Goal: Transaction & Acquisition: Obtain resource

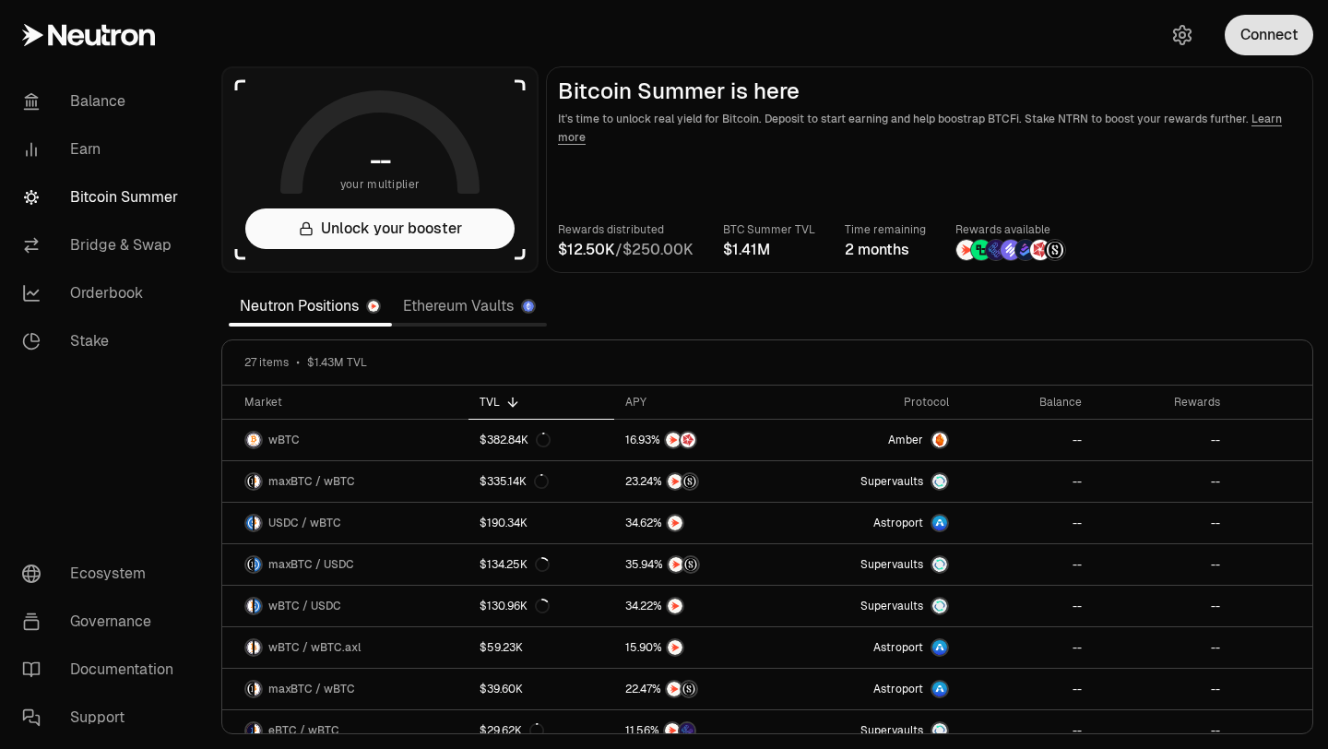
click at [1290, 26] on button "Connect" at bounding box center [1268, 35] width 89 height 41
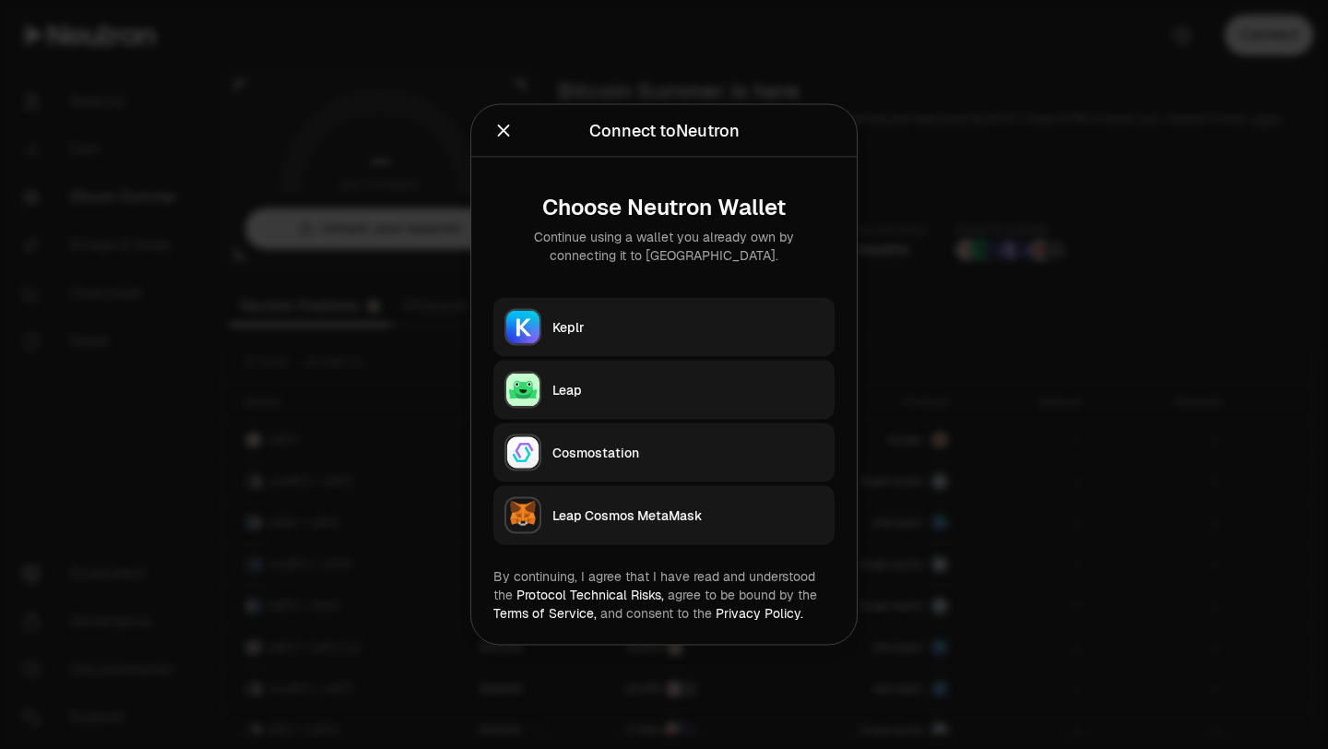
click at [714, 336] on div "Keplr" at bounding box center [687, 327] width 271 height 18
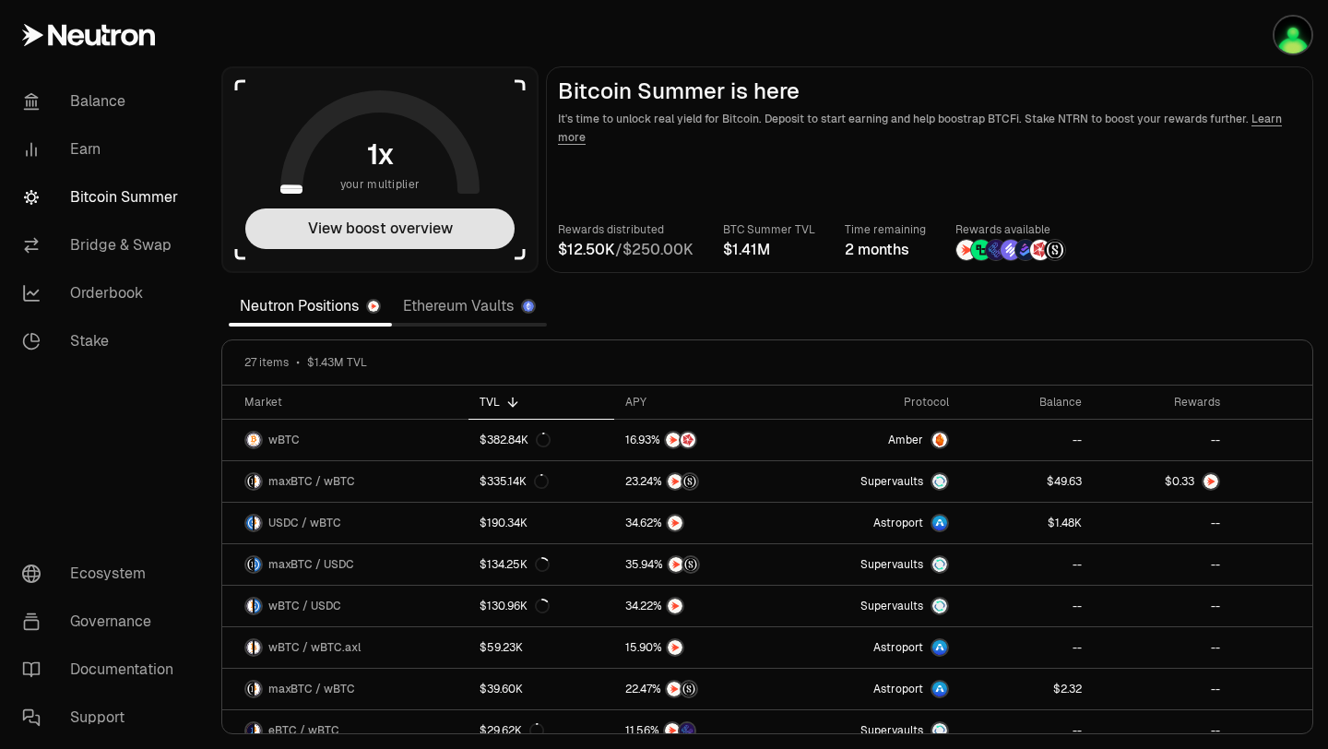
click at [361, 239] on button "View boost overview" at bounding box center [379, 228] width 269 height 41
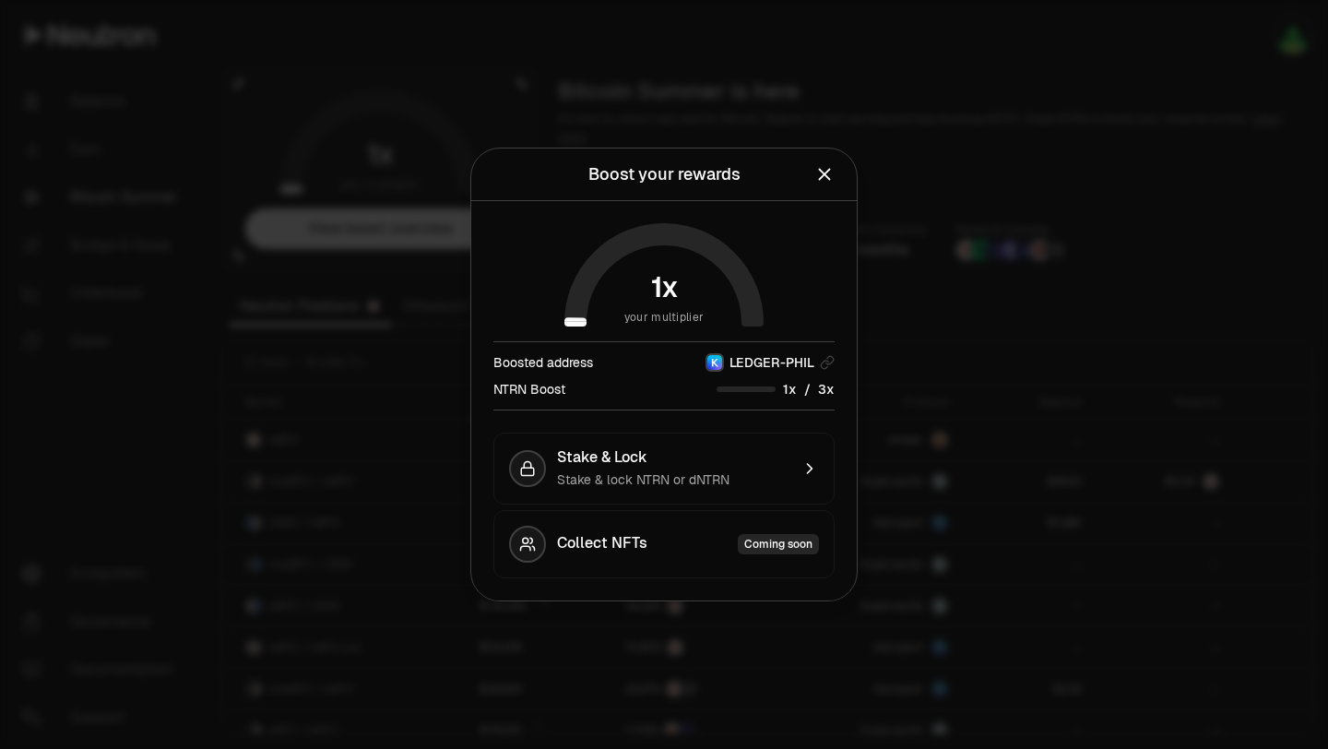
click at [841, 190] on div "Boost your rewards View your current reward multiplier and boost options." at bounding box center [663, 174] width 385 height 53
click at [825, 171] on icon "Close" at bounding box center [825, 175] width 12 height 12
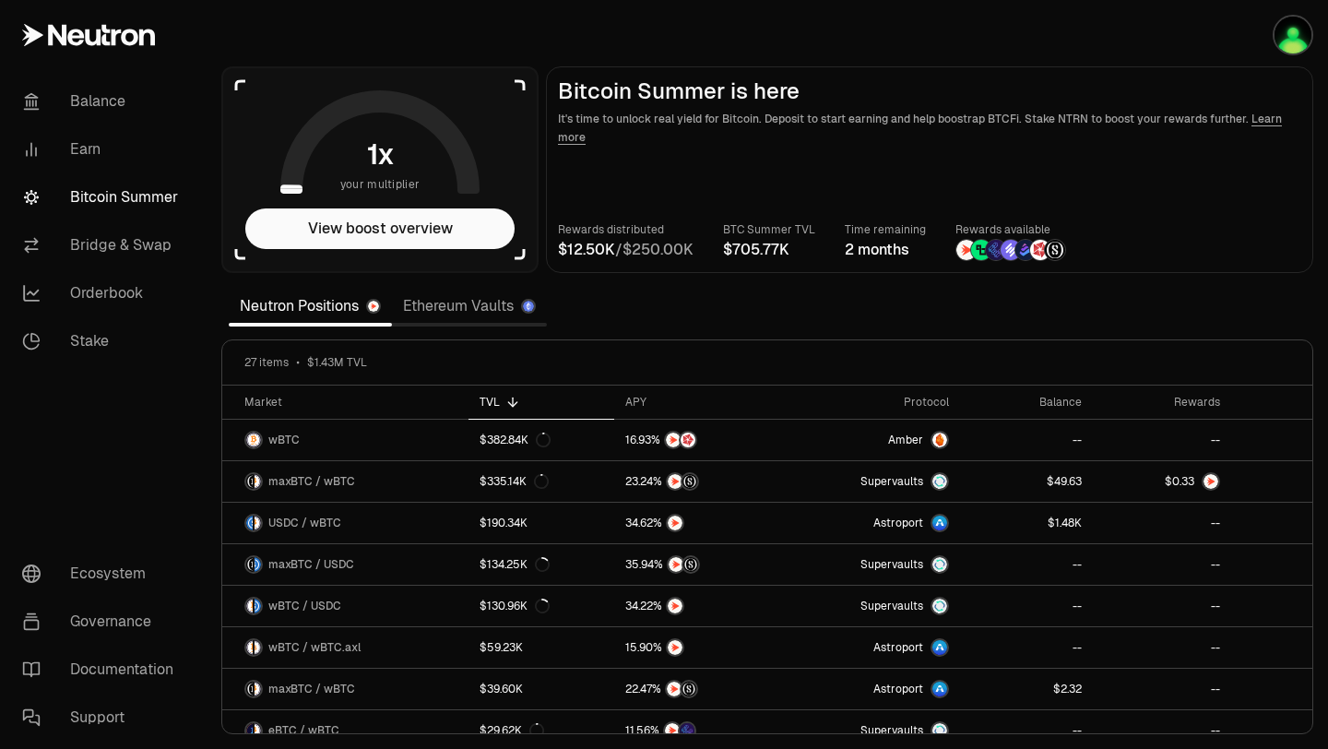
click at [121, 174] on link "Bitcoin Summer" at bounding box center [103, 197] width 192 height 48
click at [93, 85] on link "Balance" at bounding box center [103, 101] width 192 height 48
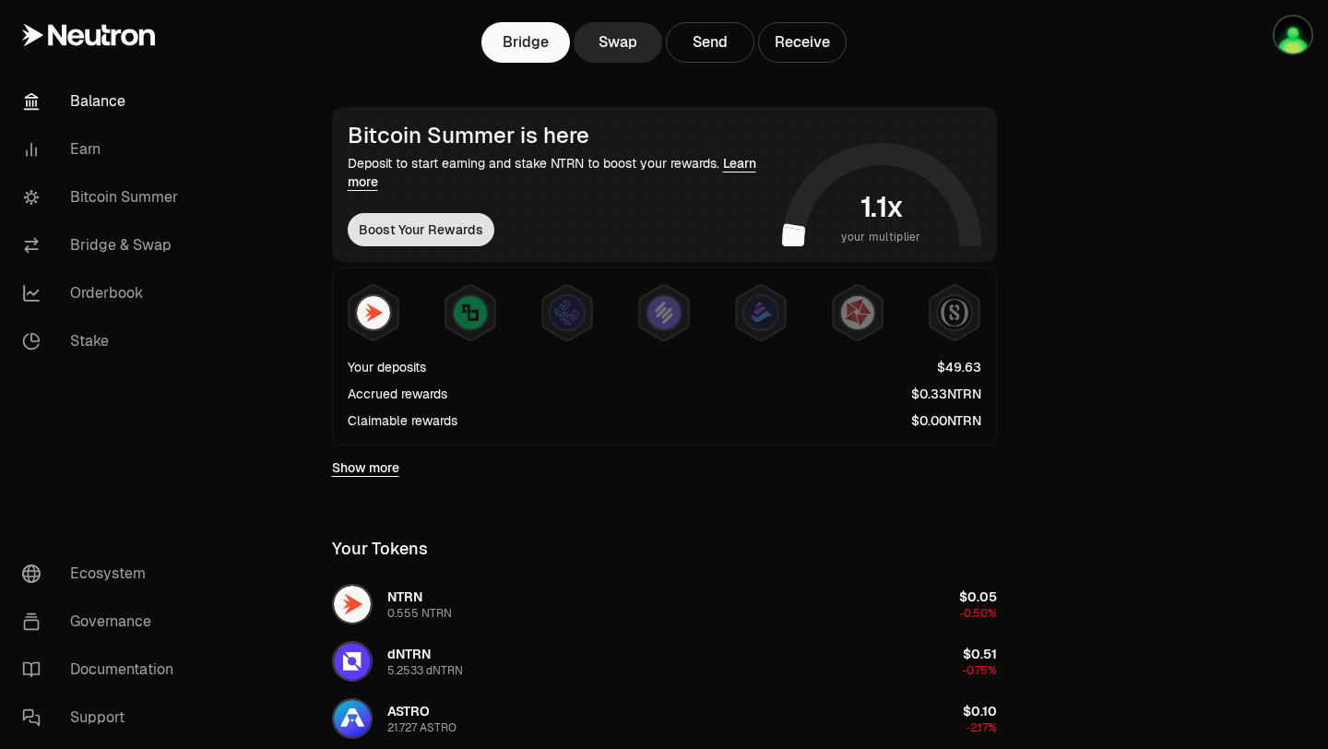
scroll to position [234, 0]
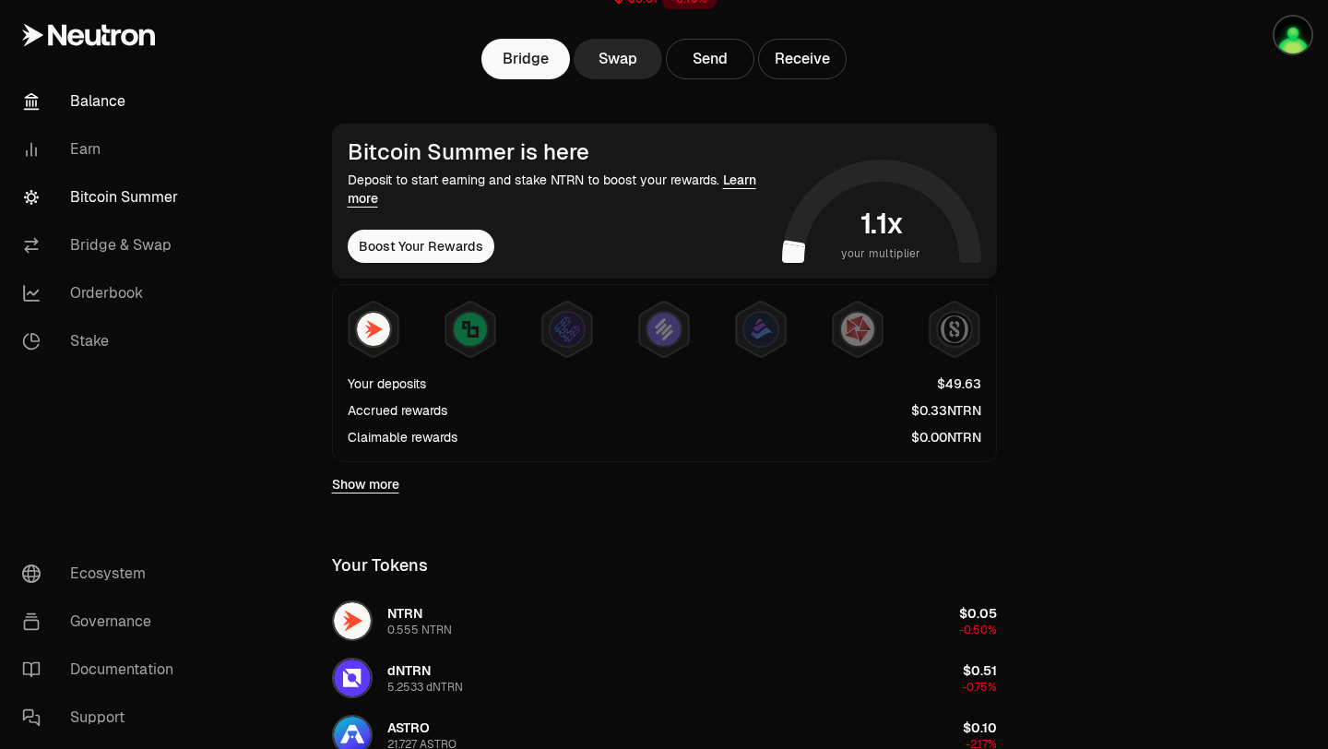
click at [131, 198] on link "Bitcoin Summer" at bounding box center [103, 197] width 192 height 48
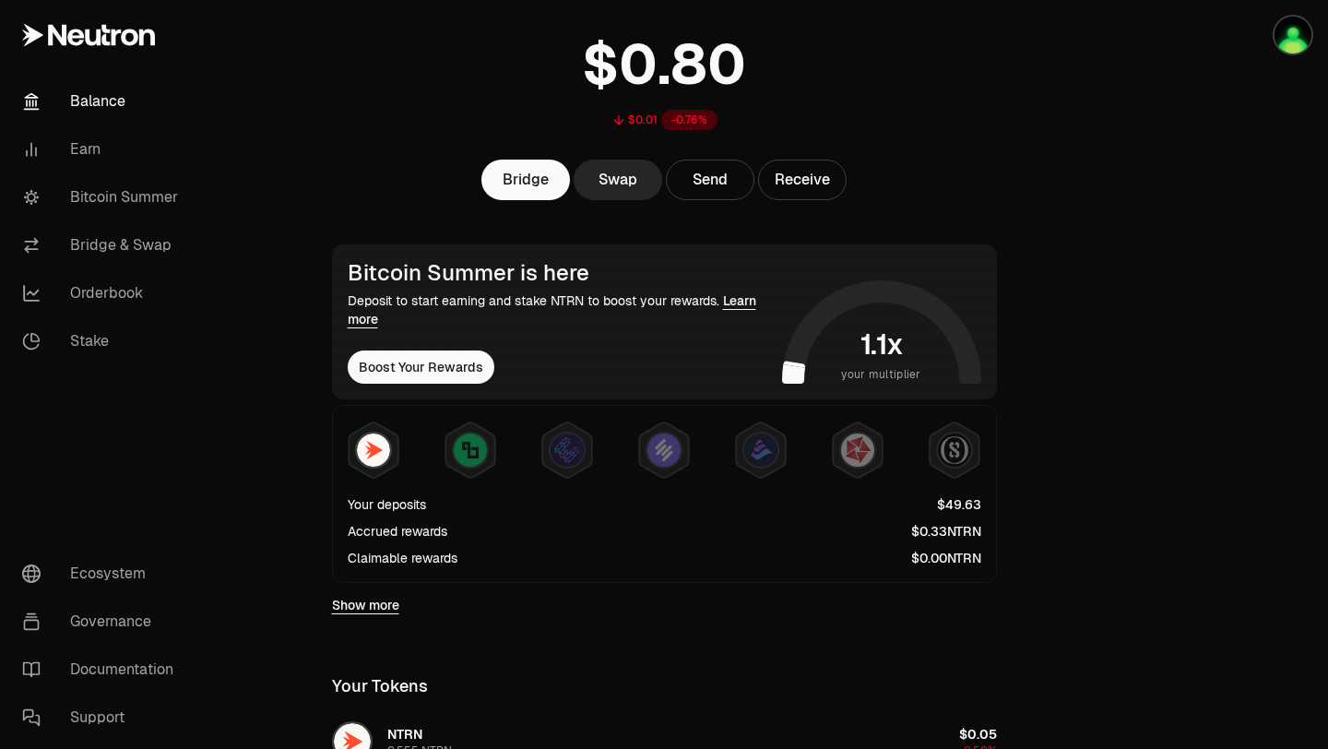
scroll to position [112, 0]
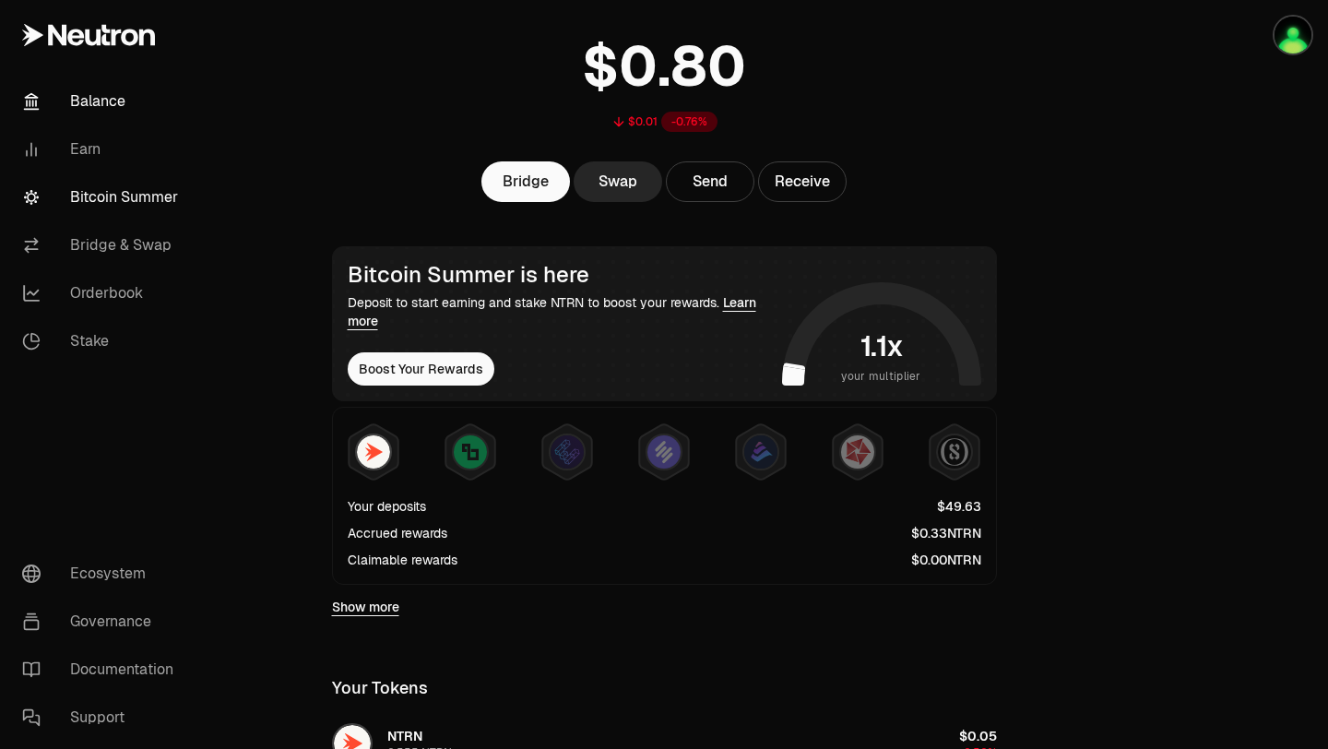
click at [116, 206] on link "Bitcoin Summer" at bounding box center [103, 197] width 192 height 48
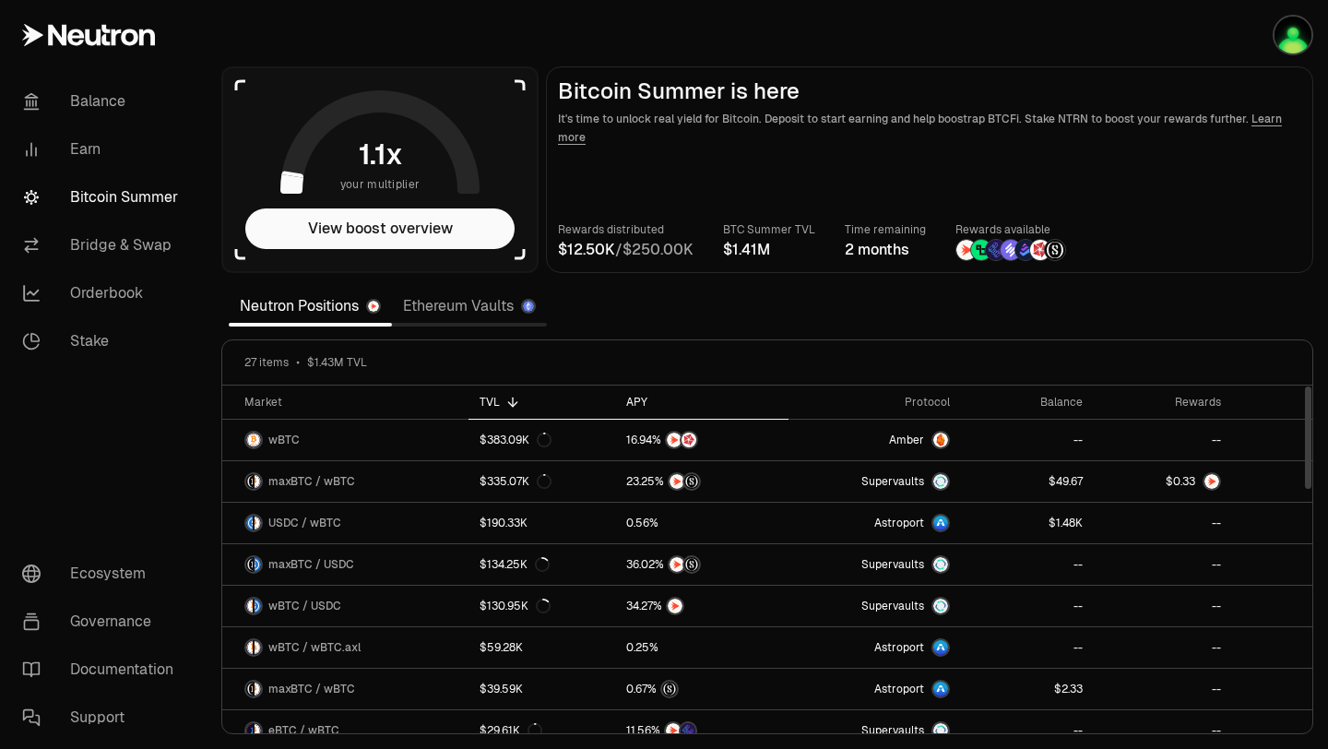
click at [635, 393] on th "APY" at bounding box center [701, 402] width 172 height 34
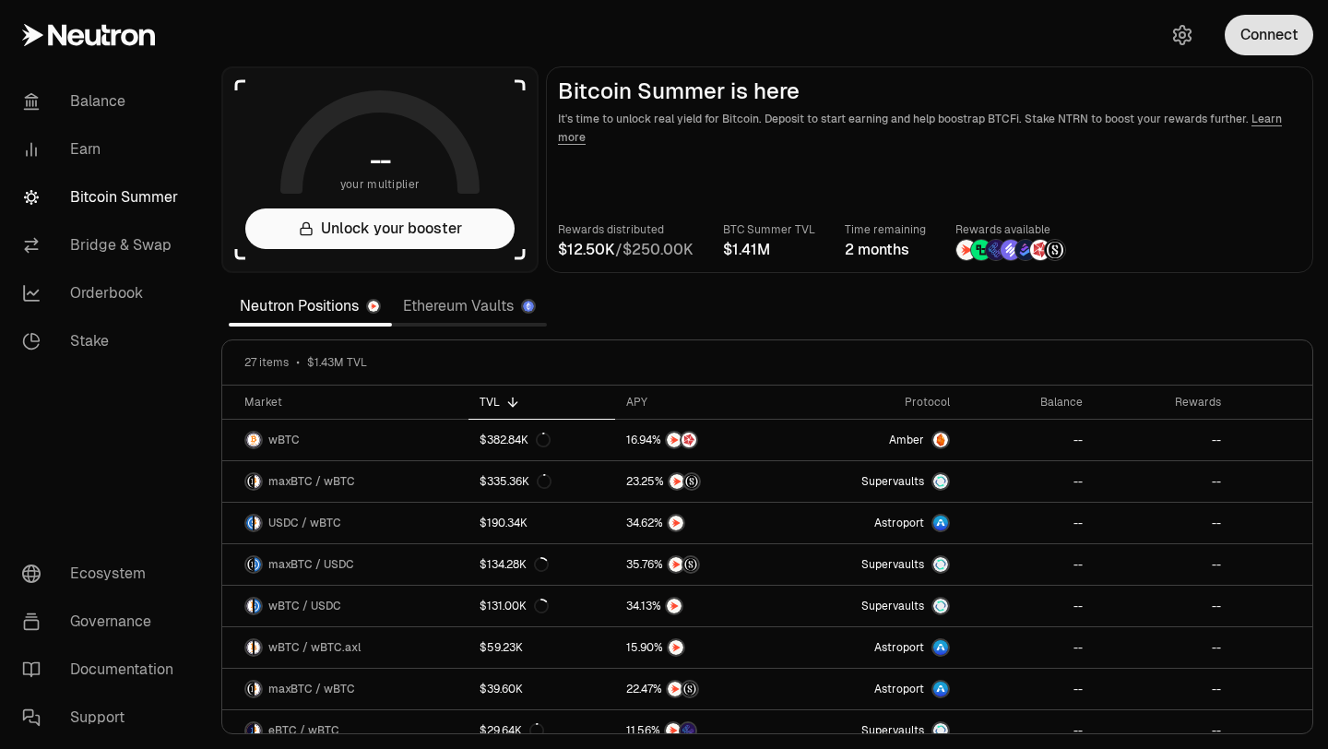
click at [1285, 37] on button "Connect" at bounding box center [1268, 35] width 89 height 41
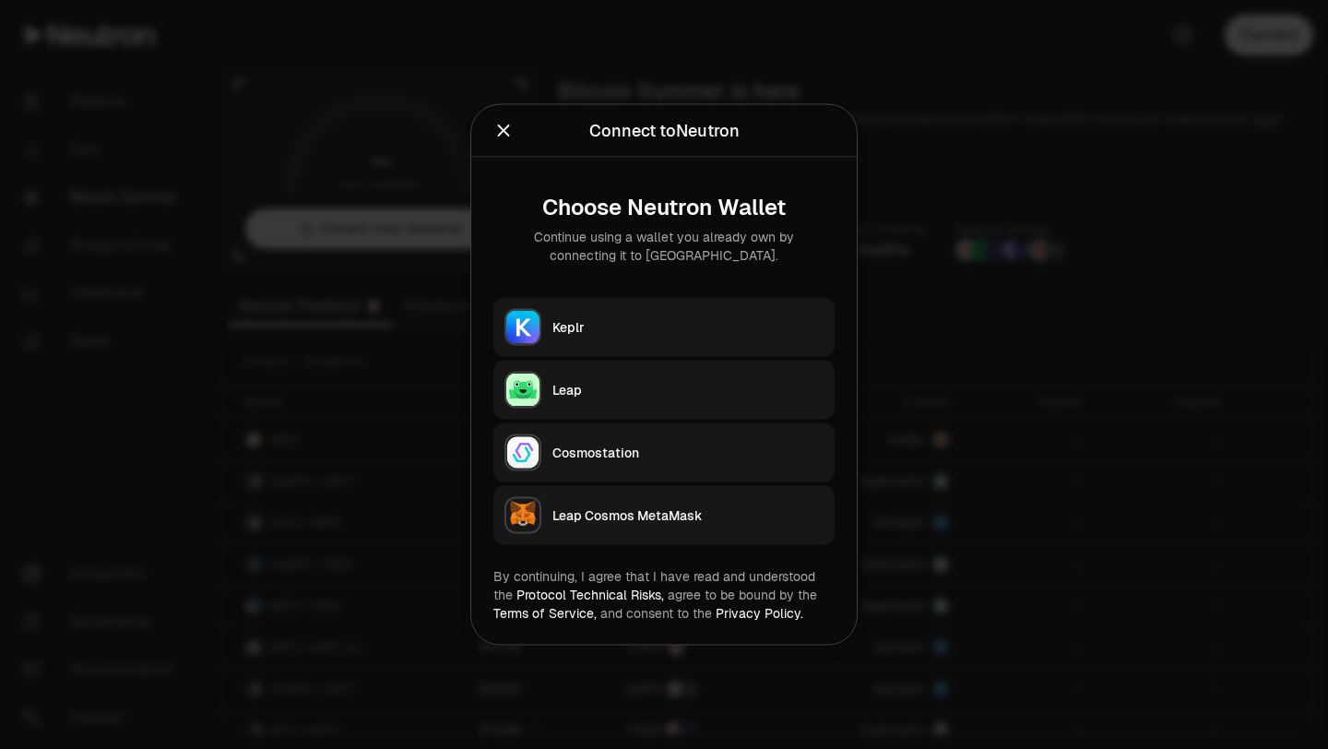
click at [726, 315] on button "Keplr" at bounding box center [663, 327] width 341 height 59
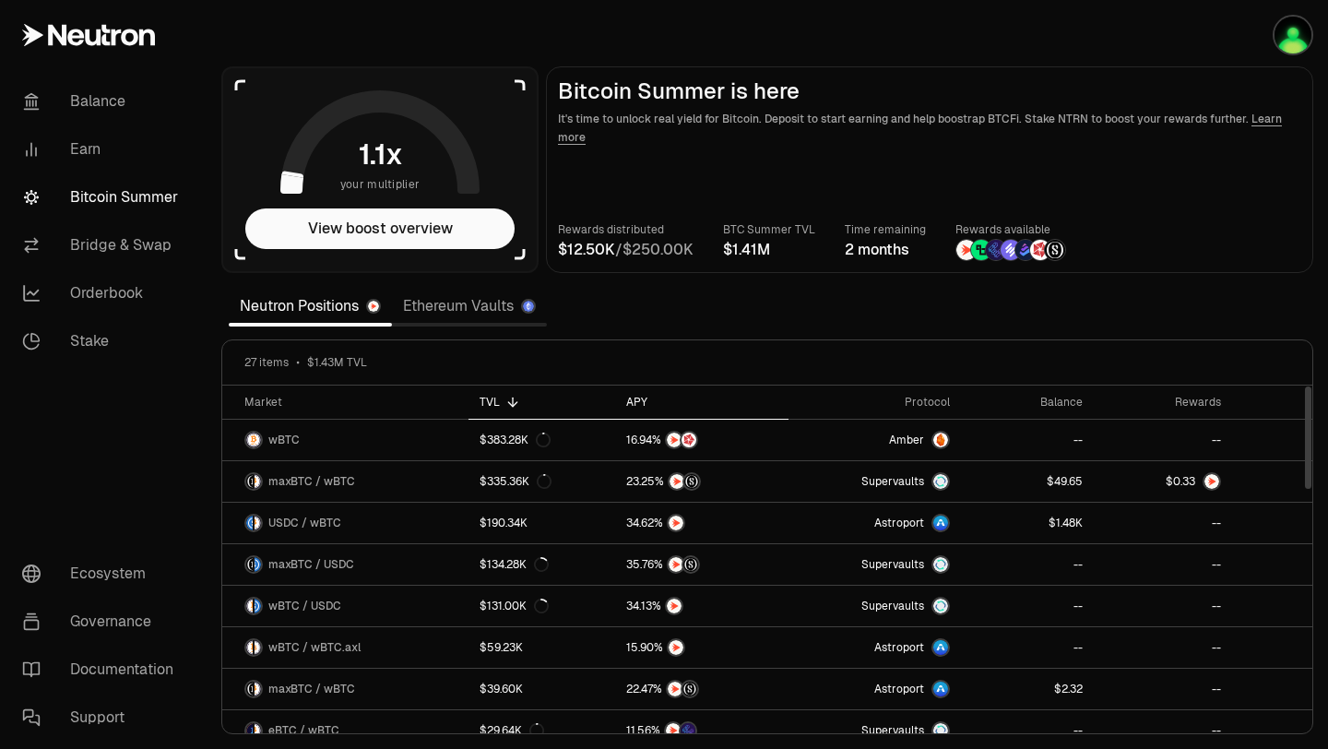
click at [640, 398] on div "APY" at bounding box center [701, 402] width 150 height 15
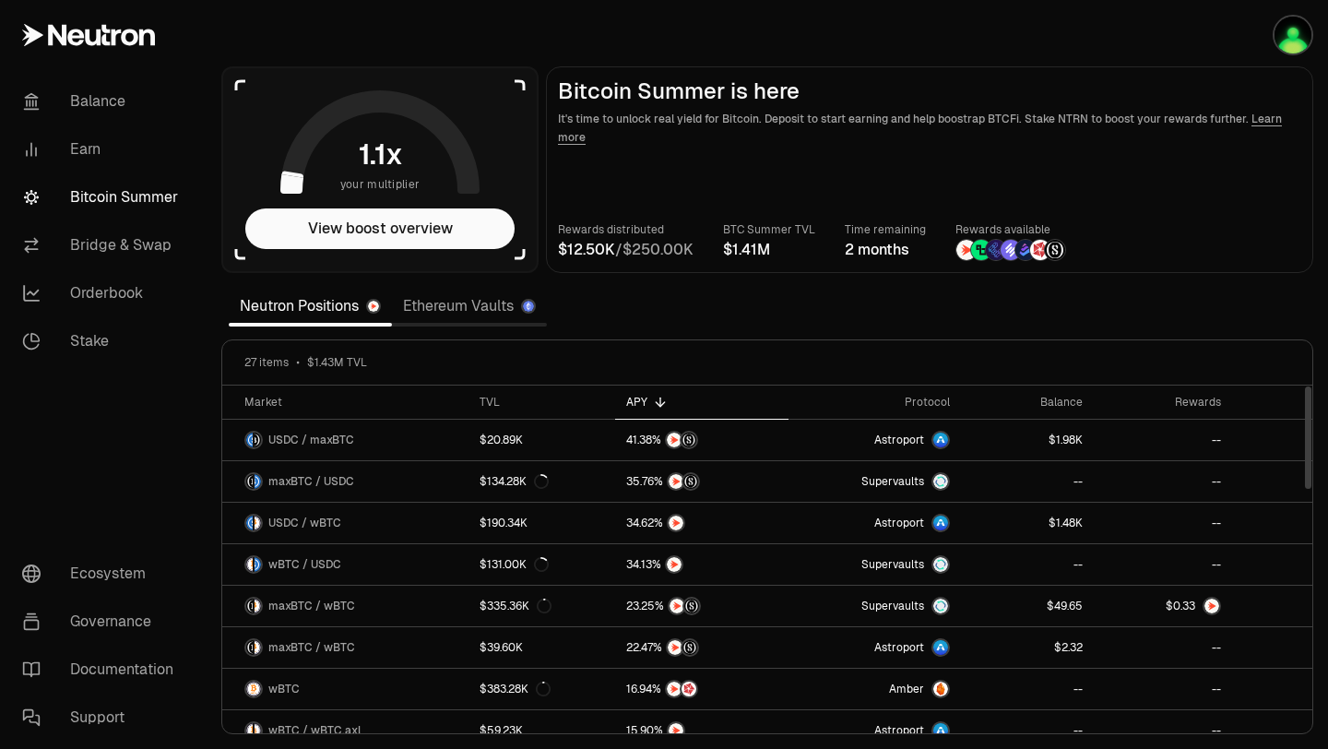
click at [640, 398] on div "APY" at bounding box center [701, 402] width 150 height 15
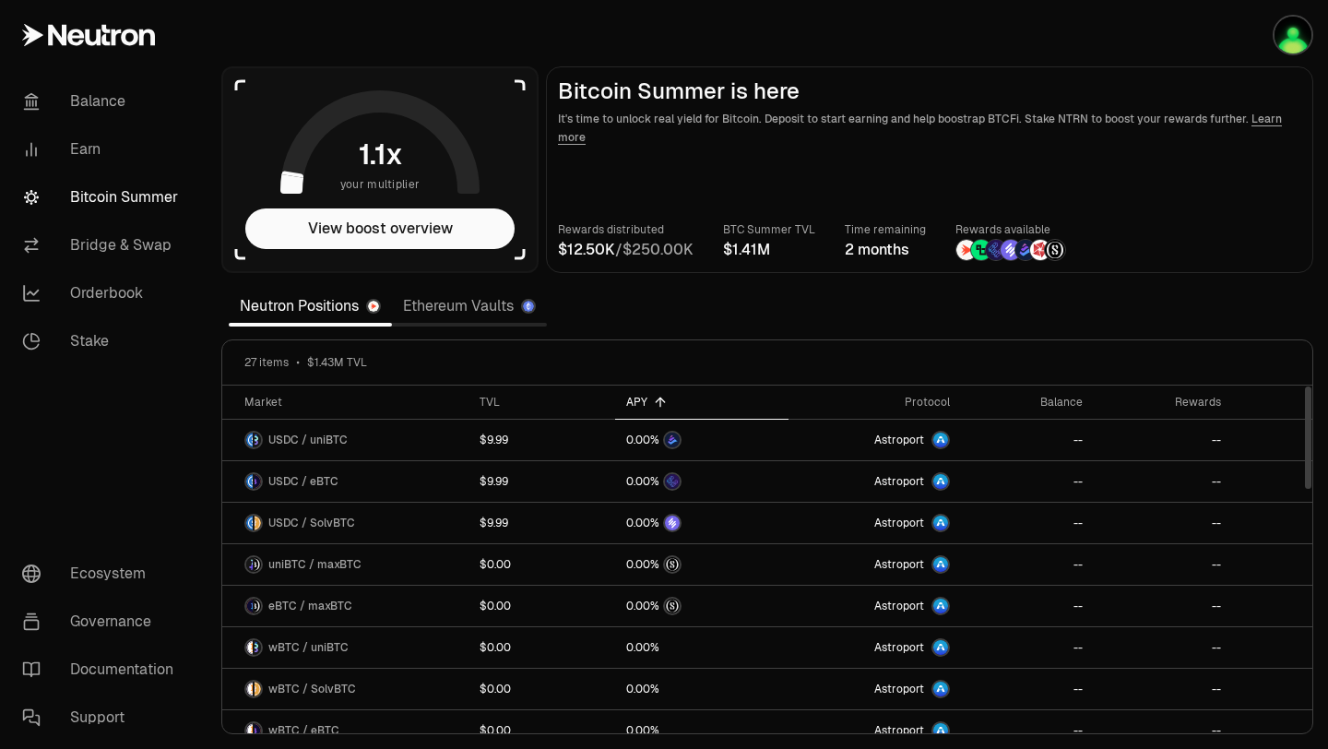
click at [640, 398] on div "APY" at bounding box center [701, 402] width 150 height 15
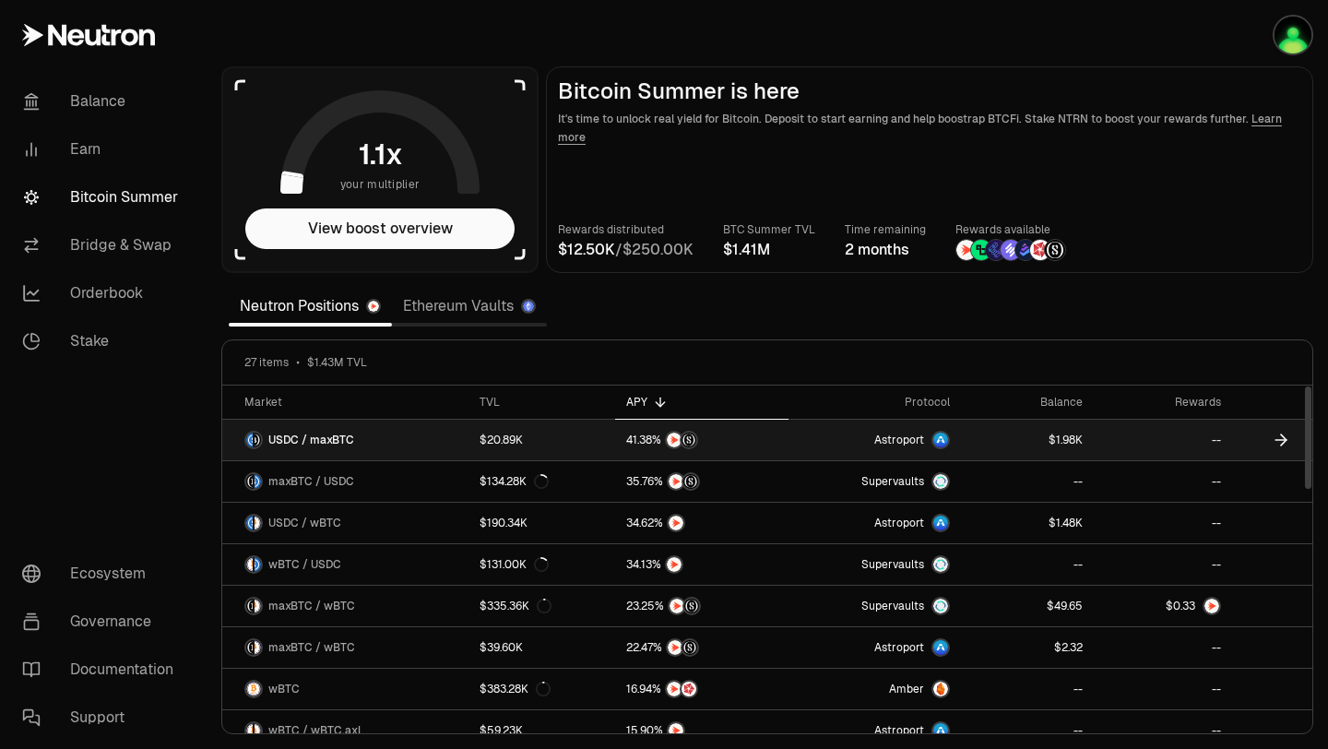
click at [436, 443] on link "USDC / maxBTC" at bounding box center [345, 439] width 246 height 41
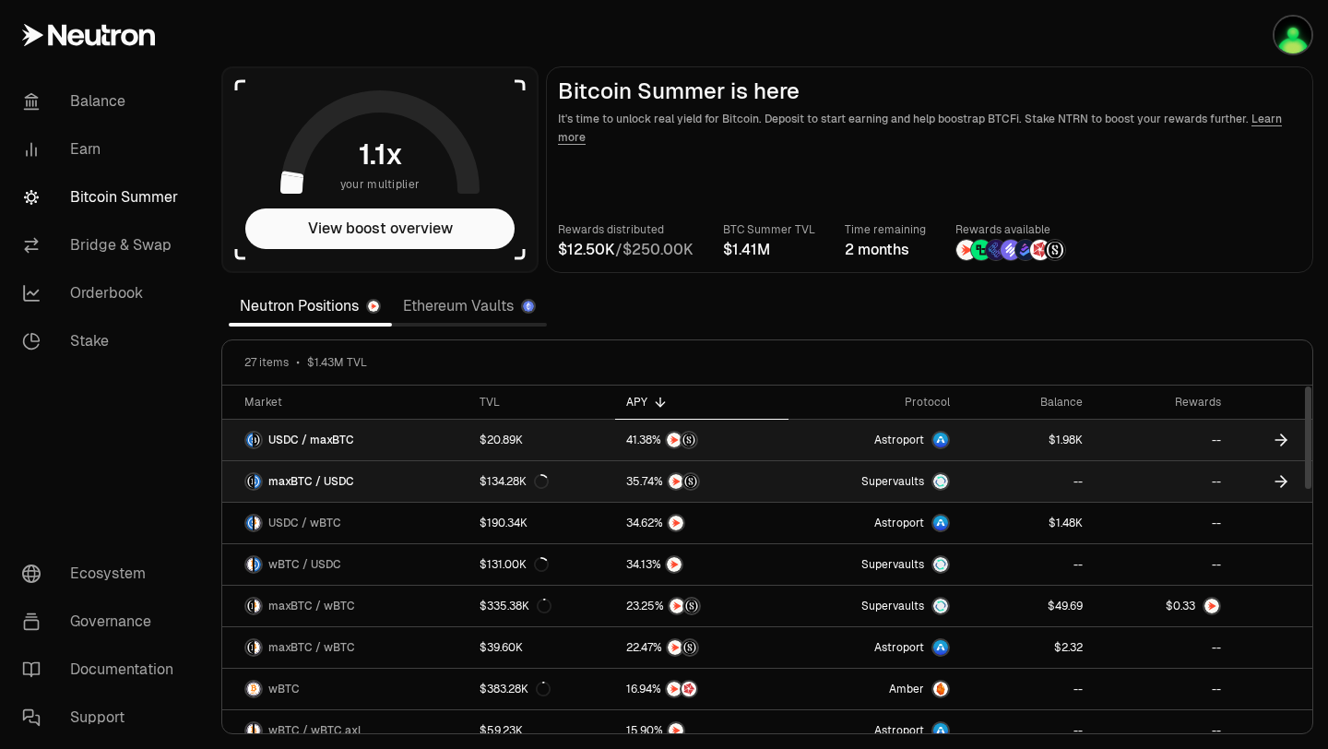
scroll to position [3, 0]
